Goal: Information Seeking & Learning: Learn about a topic

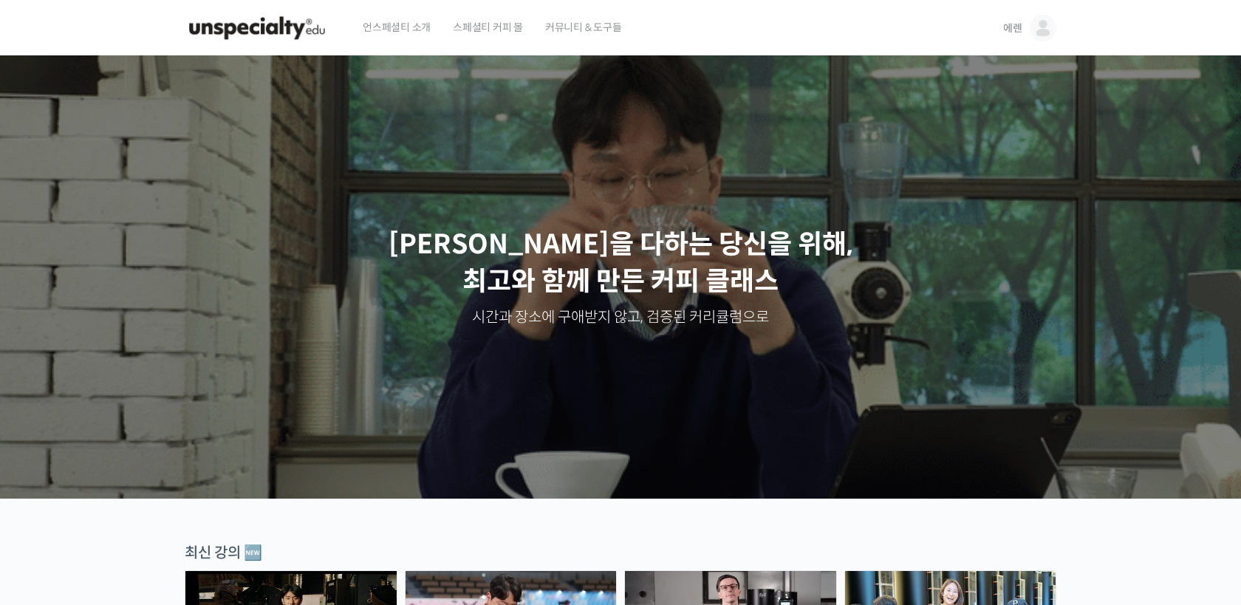
click at [1038, 37] on img at bounding box center [1043, 28] width 27 height 27
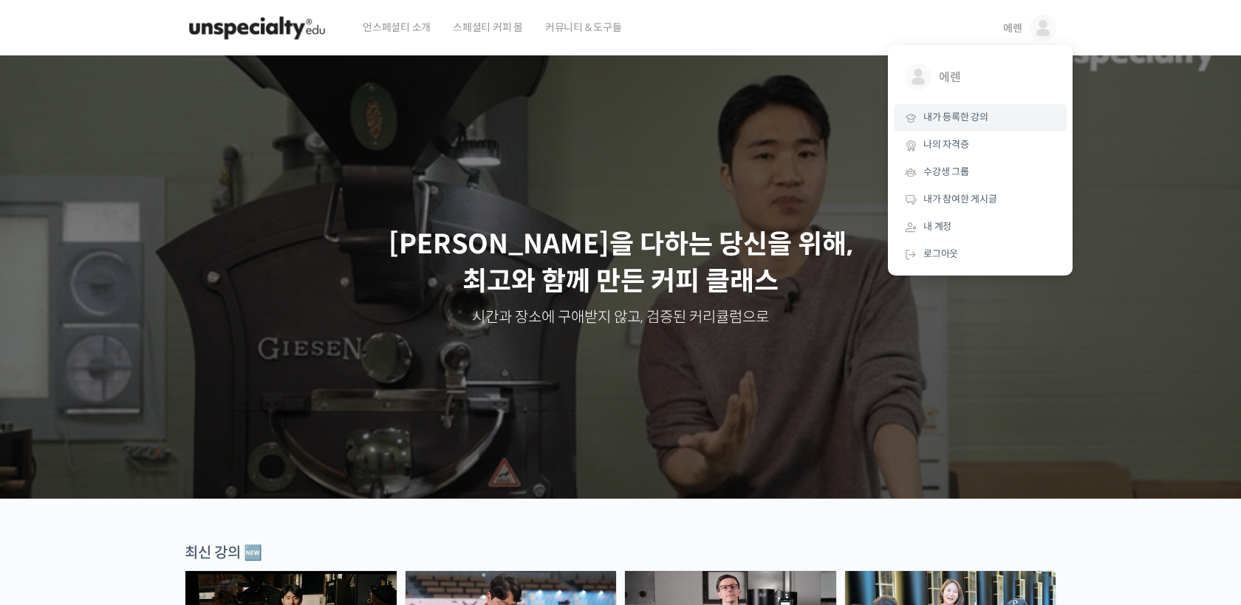
click at [981, 113] on span "내가 등록한 강의" at bounding box center [955, 117] width 65 height 13
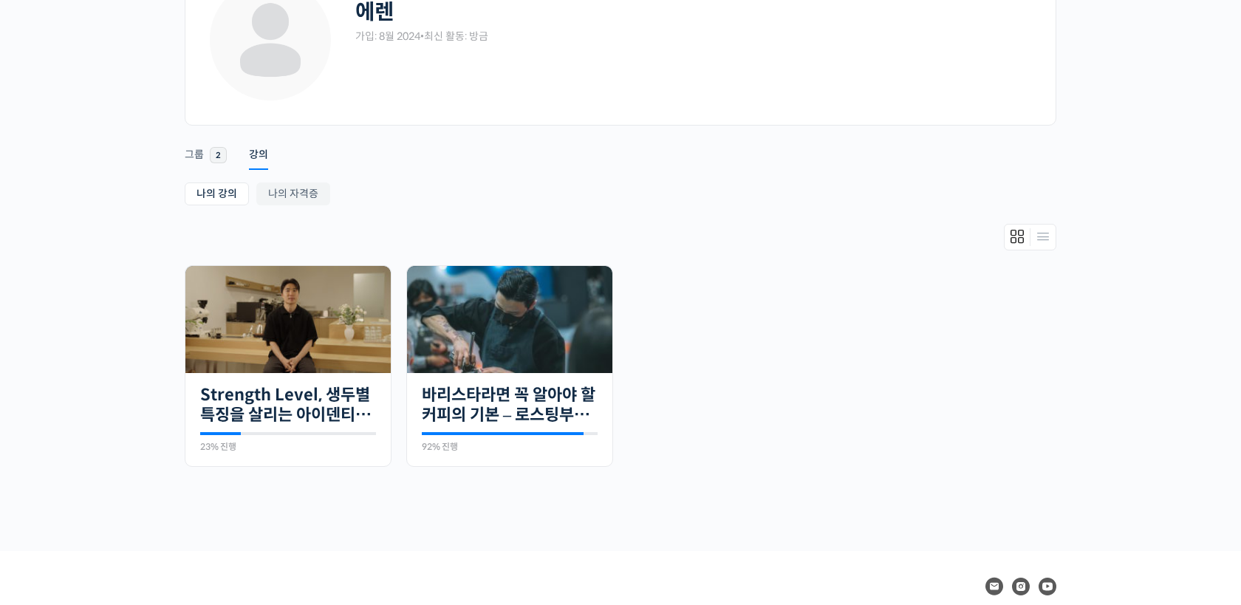
scroll to position [114, 0]
click at [482, 316] on img at bounding box center [509, 318] width 205 height 107
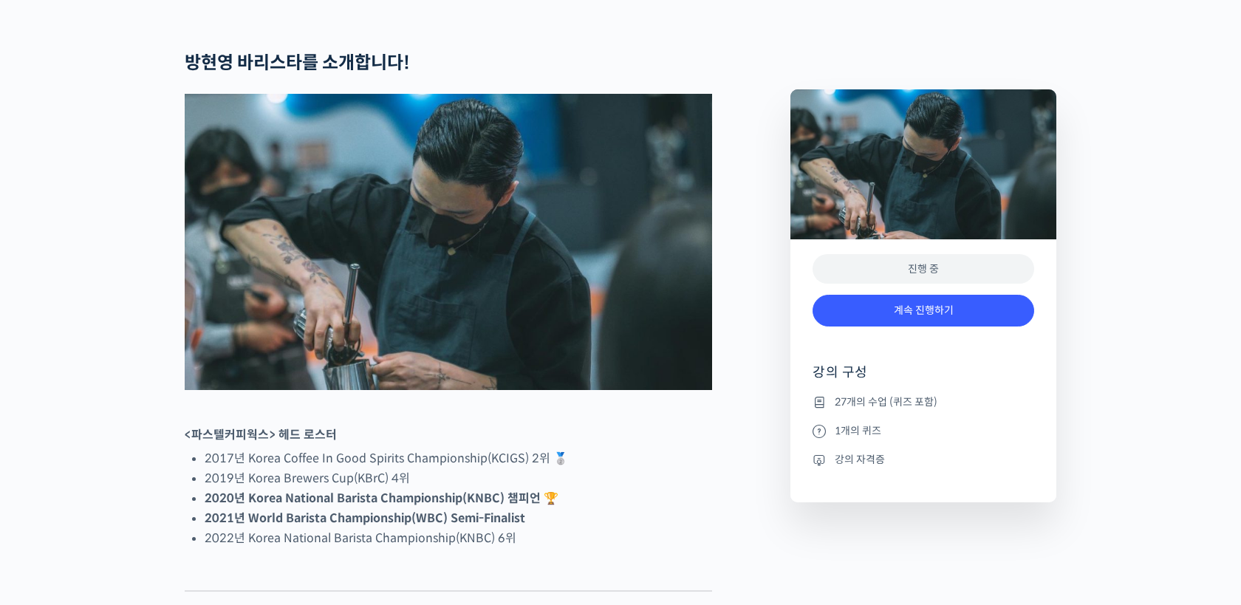
scroll to position [601, 0]
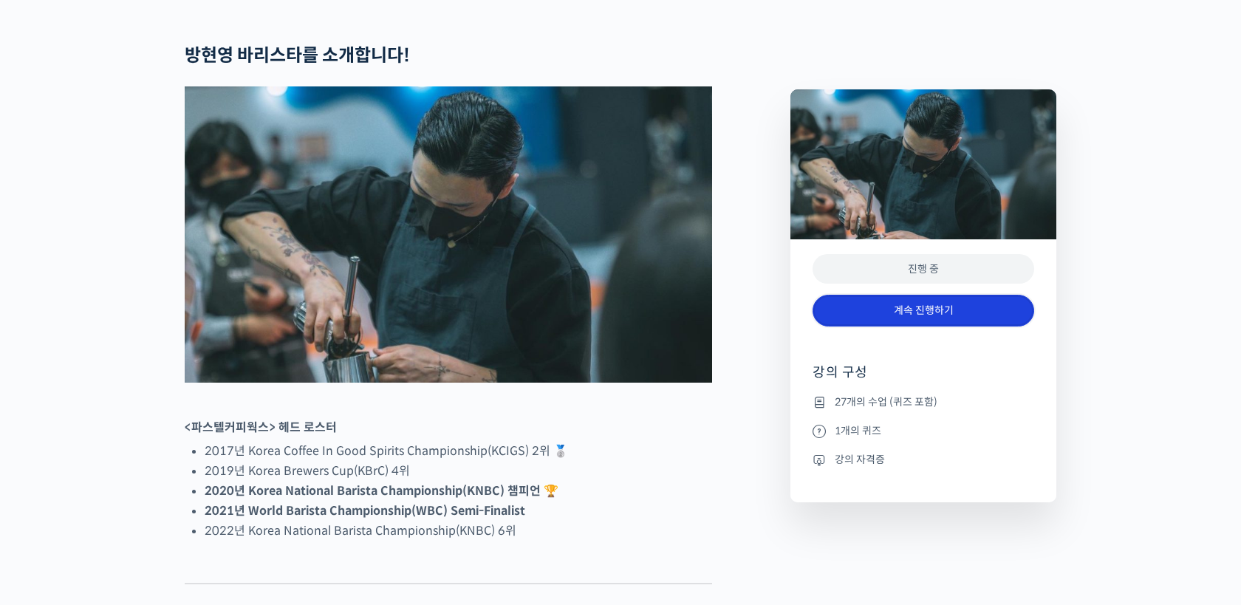
click at [963, 315] on link "계속 진행하기" at bounding box center [924, 311] width 222 height 32
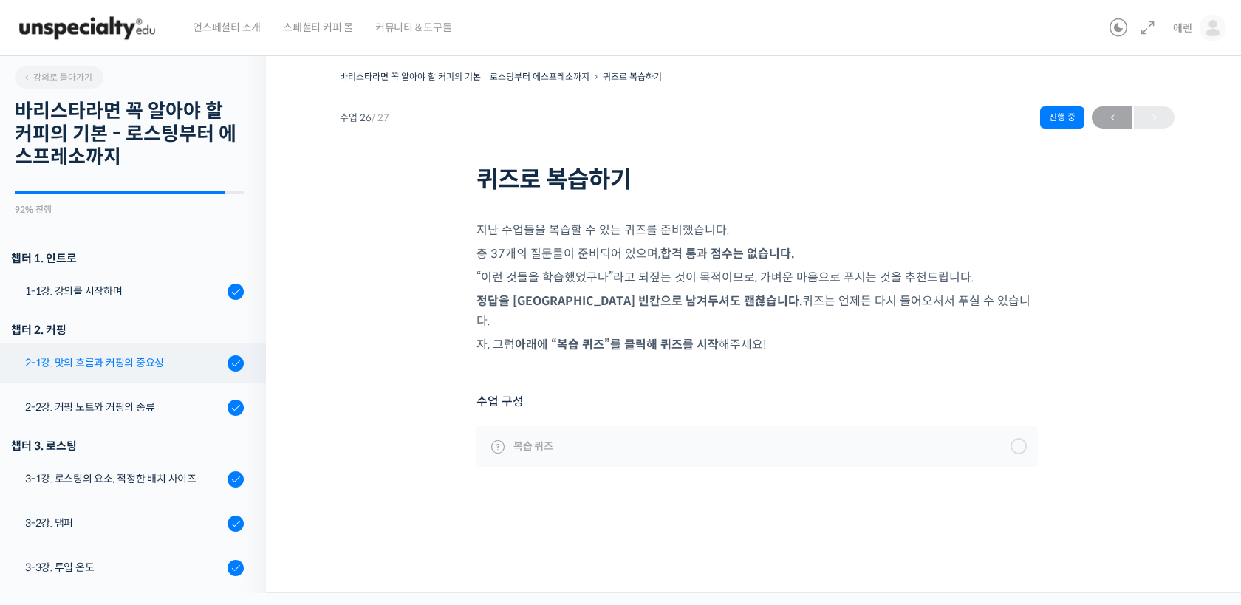
click at [129, 349] on link "2-1강. 맛의 흐름과 커핑의 중요성" at bounding box center [129, 364] width 273 height 40
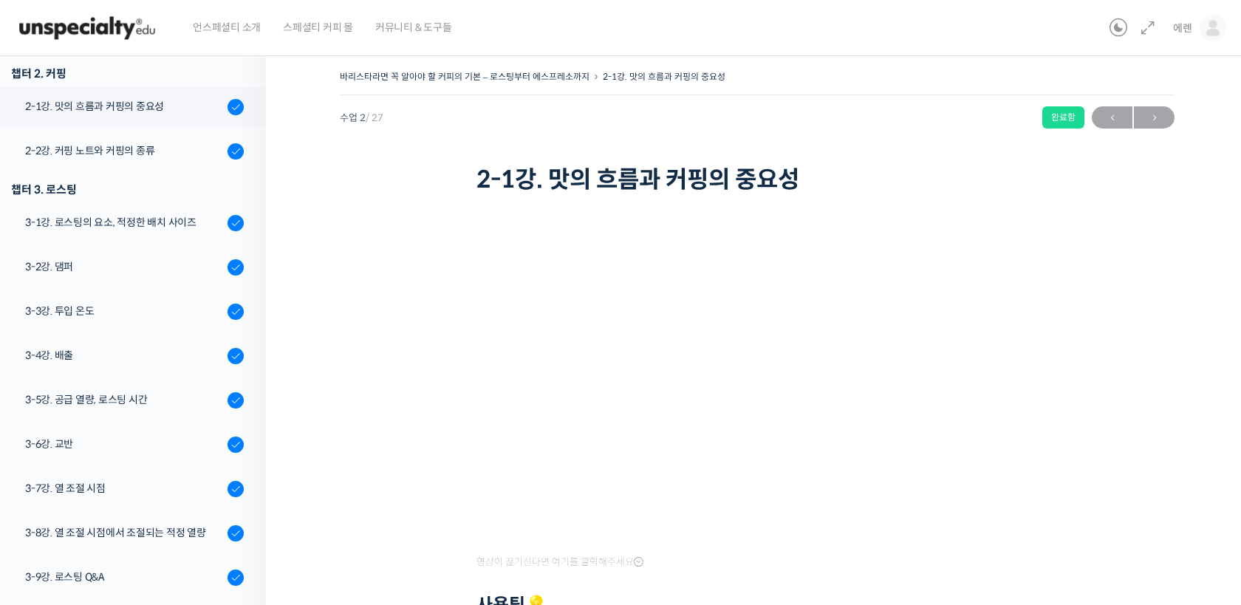
scroll to position [259, 0]
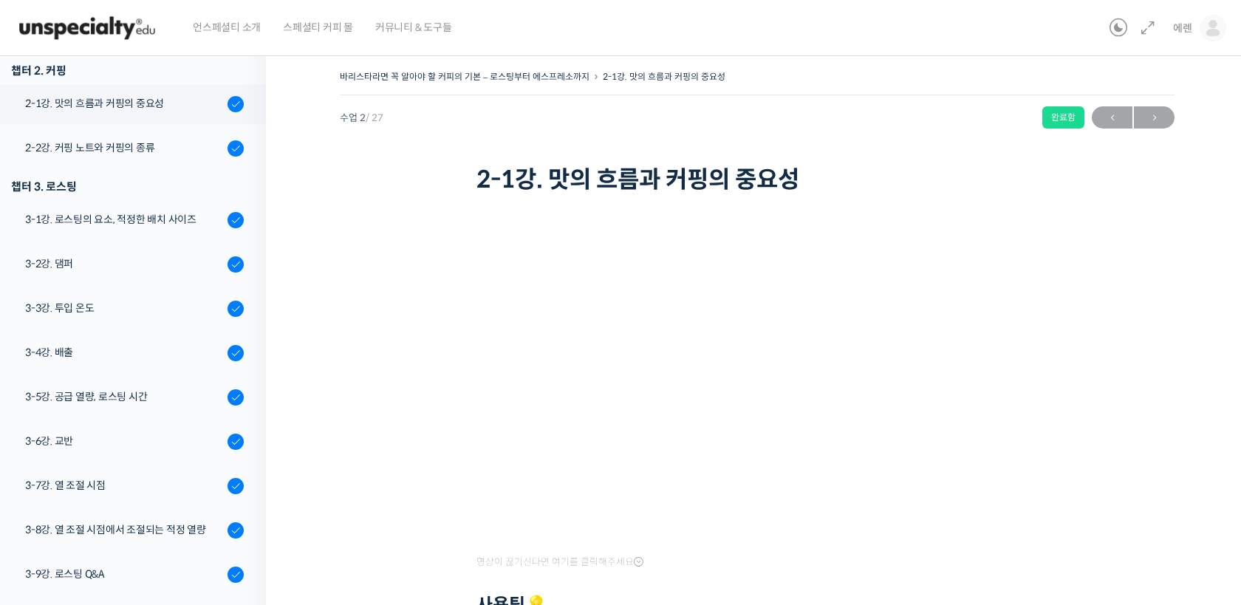
click at [1146, 271] on div "바리스타라면 꼭 알아야 할 커피의 기본 – 로스팅부터 에스프레소까지 2-1강. 맛의 흐름과 커핑의 중요성 완료함 수업 2 / 27 완료함 ← …" at bounding box center [757, 466] width 835 height 800
click at [171, 157] on link "2-2강. 커핑 노트와 커핑의 종류" at bounding box center [129, 149] width 273 height 40
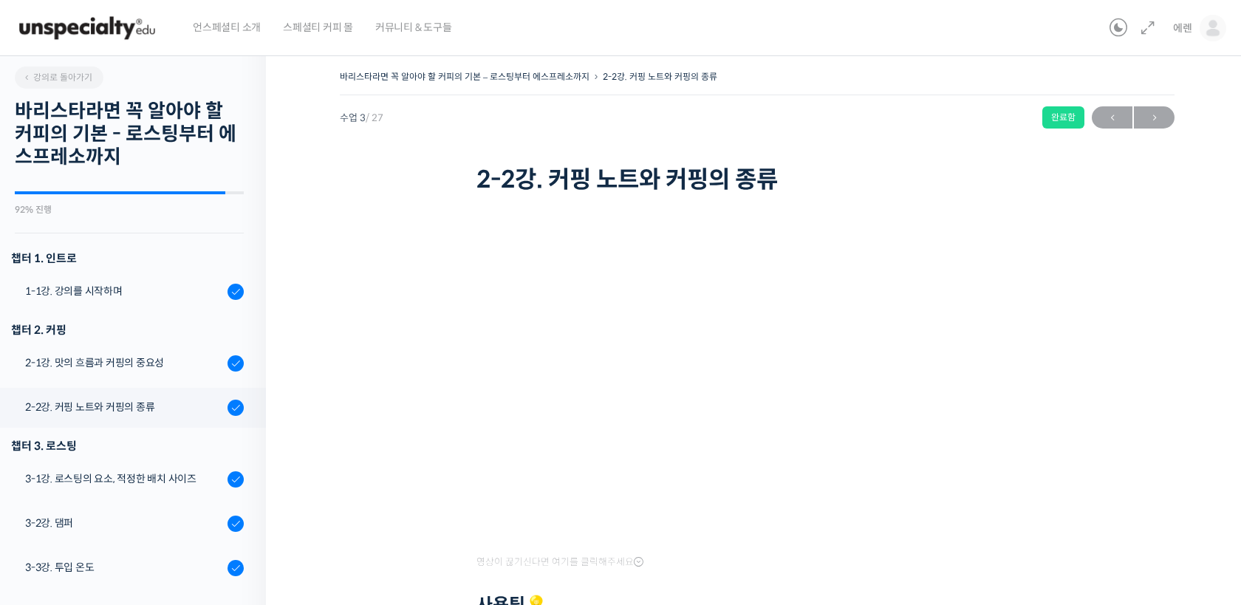
scroll to position [331, 0]
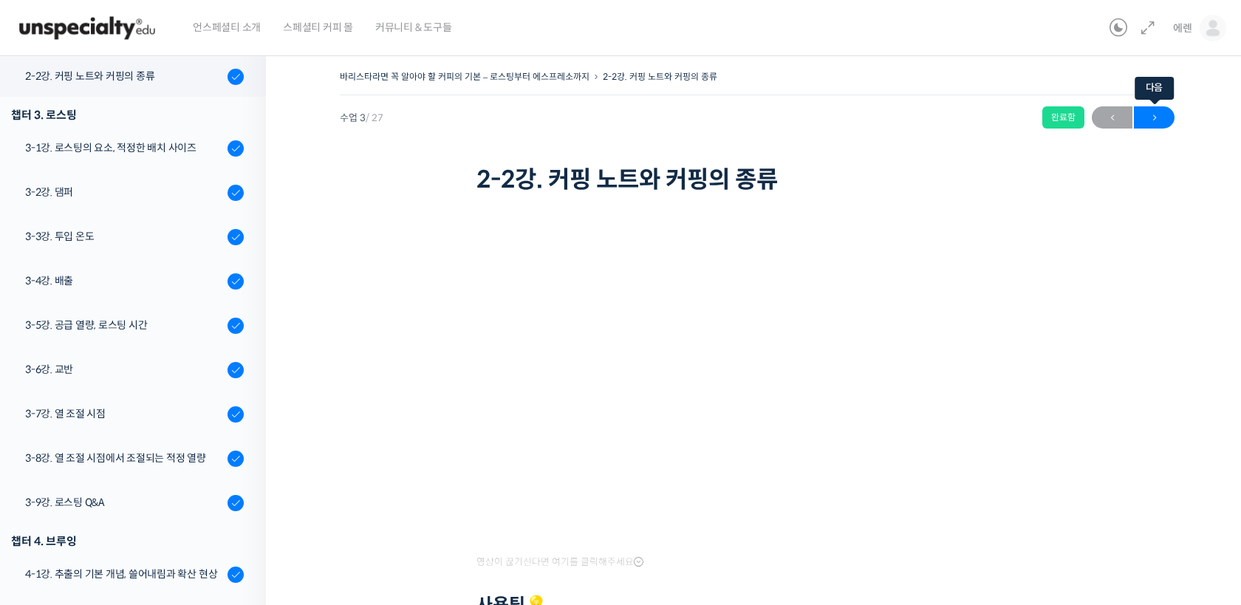
click at [1166, 123] on span "→" at bounding box center [1154, 118] width 41 height 20
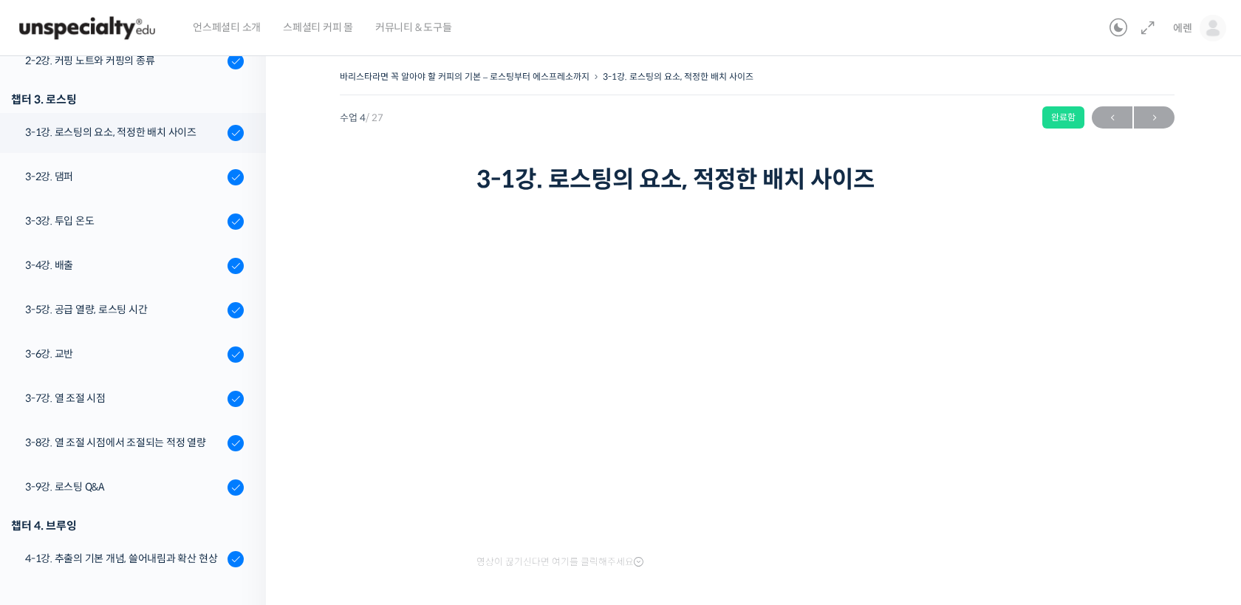
scroll to position [375, 0]
